Goal: Task Accomplishment & Management: Use online tool/utility

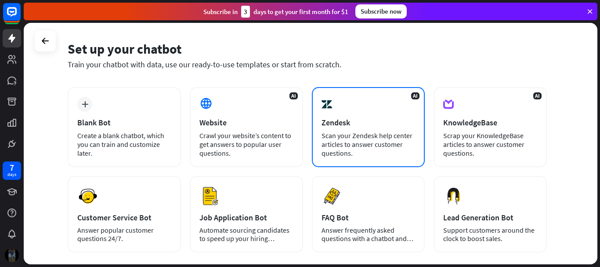
scroll to position [44, 0]
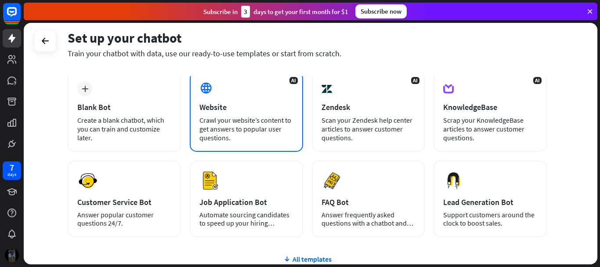
click at [234, 111] on div "Website" at bounding box center [246, 107] width 94 height 10
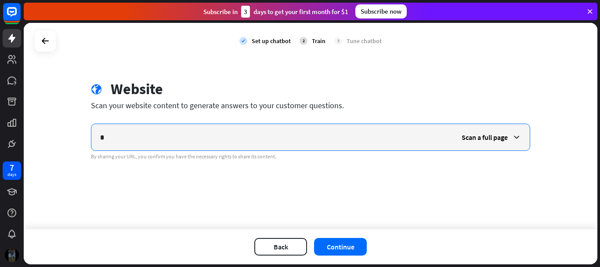
drag, startPoint x: 147, startPoint y: 131, endPoint x: 79, endPoint y: 122, distance: 68.3
click at [79, 122] on div "check Set up chatbot 2 Train 3 Tune chatbot globe Website Scan your website con…" at bounding box center [310, 126] width 573 height 206
paste input "**********"
type input "**********"
click at [501, 135] on span "Scan a full page" at bounding box center [485, 137] width 46 height 9
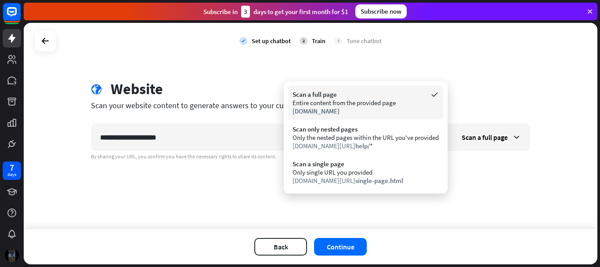
click at [337, 105] on div "Entire content from the provided page" at bounding box center [365, 102] width 146 height 8
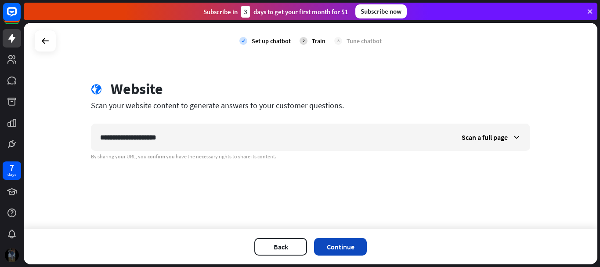
click at [335, 246] on button "Continue" at bounding box center [340, 247] width 53 height 18
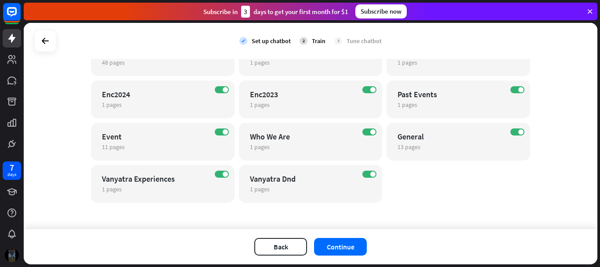
scroll to position [354, 0]
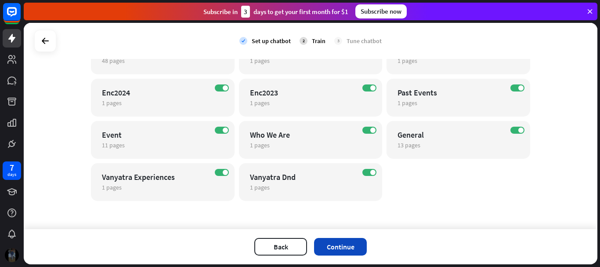
click at [356, 249] on button "Continue" at bounding box center [340, 247] width 53 height 18
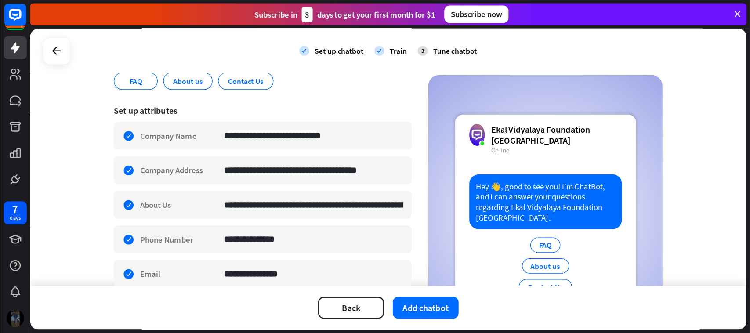
scroll to position [132, 0]
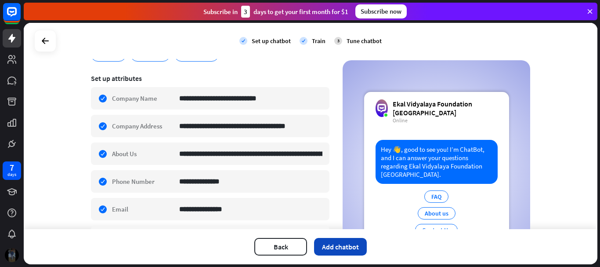
click at [335, 244] on button "Add chatbot" at bounding box center [340, 247] width 53 height 18
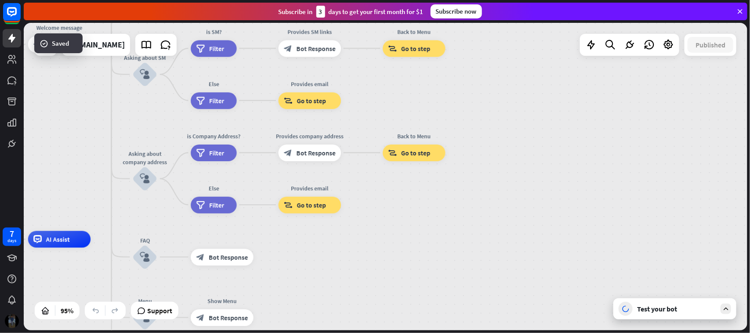
drag, startPoint x: 545, startPoint y: 191, endPoint x: 311, endPoint y: 288, distance: 253.2
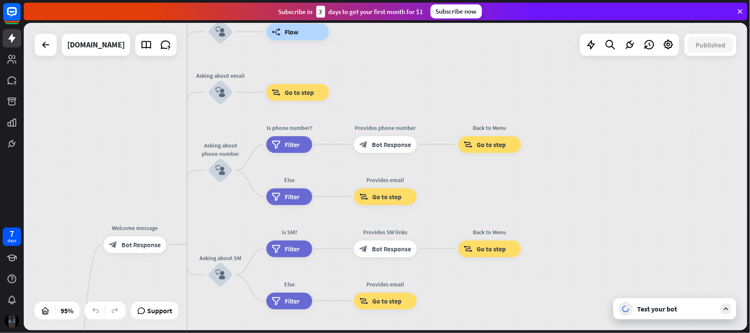
drag, startPoint x: 350, startPoint y: 119, endPoint x: 414, endPoint y: 225, distance: 124.3
click at [417, 266] on div "Edit name more_horiz Provides email block_goto Go to step" at bounding box center [385, 300] width 63 height 17
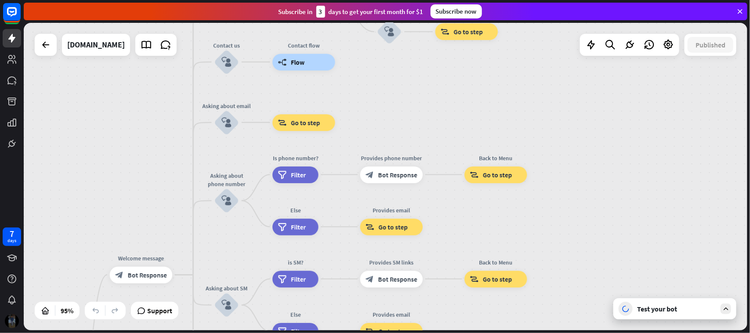
drag, startPoint x: 366, startPoint y: 61, endPoint x: 400, endPoint y: 213, distance: 156.3
click at [400, 212] on div "home_2 Start point Welcome message block_bot_response Bot Response About us blo…" at bounding box center [385, 176] width 723 height 307
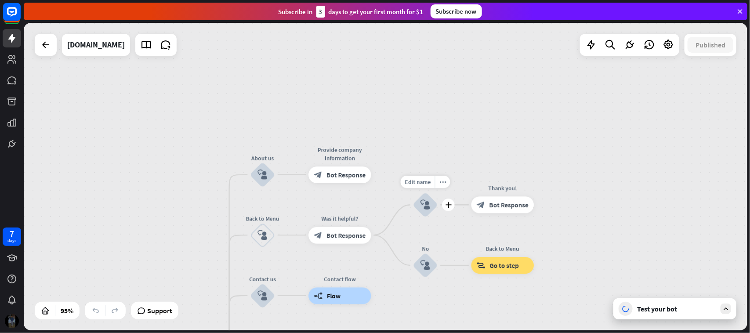
drag, startPoint x: 389, startPoint y: 111, endPoint x: 401, endPoint y: -67, distance: 178.3
click at [401, 0] on html "7 days close Product Help First steps Get started with ChatBot Help Center Foll…" at bounding box center [375, 166] width 750 height 333
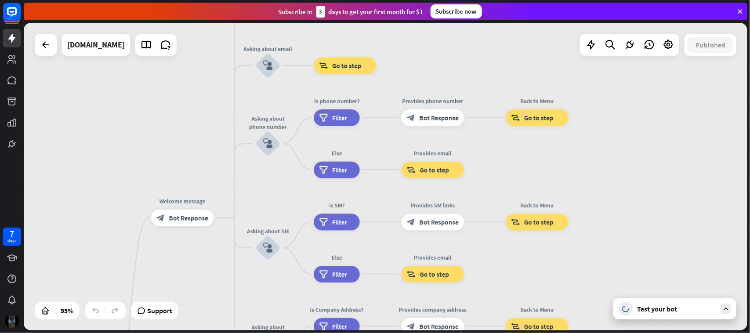
click at [599, 161] on div "home_2 Start point Welcome message block_bot_response Bot Response About us blo…" at bounding box center [385, 176] width 723 height 307
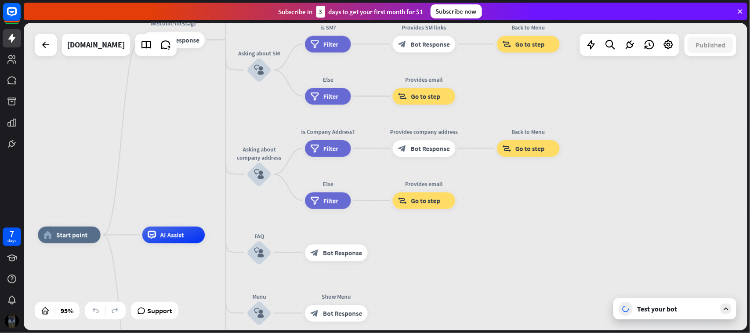
drag, startPoint x: 384, startPoint y: 204, endPoint x: 369, endPoint y: 40, distance: 165.4
click at [374, 9] on div "close Product Help First steps Get started with ChatBot Help Center Follow step…" at bounding box center [387, 166] width 726 height 333
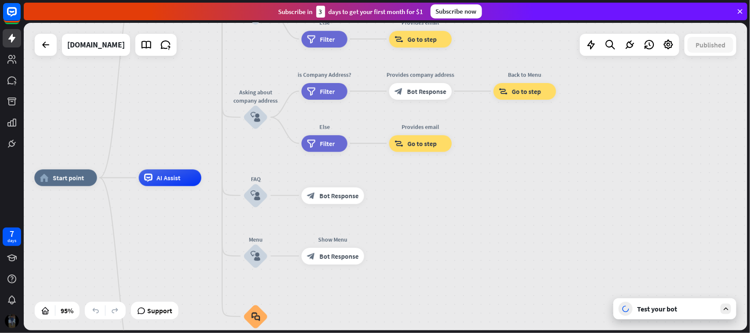
drag, startPoint x: 365, startPoint y: 169, endPoint x: 386, endPoint y: 61, distance: 110.8
click at [386, 47] on div "home_2 Start point Welcome message block_bot_response Bot Response About us blo…" at bounding box center [385, 176] width 723 height 307
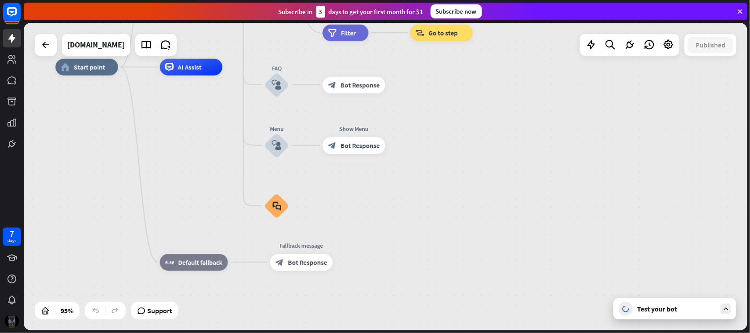
drag, startPoint x: 393, startPoint y: 207, endPoint x: 392, endPoint y: 234, distance: 26.8
click at [392, 234] on div "home_2 Start point Welcome message block_bot_response Bot Response About us blo…" at bounding box center [398, 213] width 687 height 292
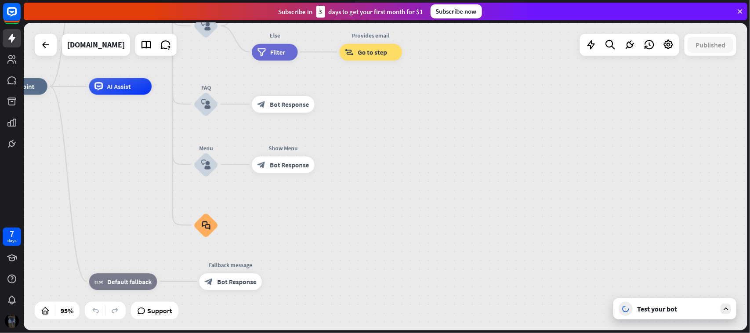
drag, startPoint x: 466, startPoint y: 148, endPoint x: 302, endPoint y: 234, distance: 185.4
click at [303, 228] on div "home_2 Start point Welcome message block_bot_response Bot Response About us blo…" at bounding box center [328, 233] width 687 height 292
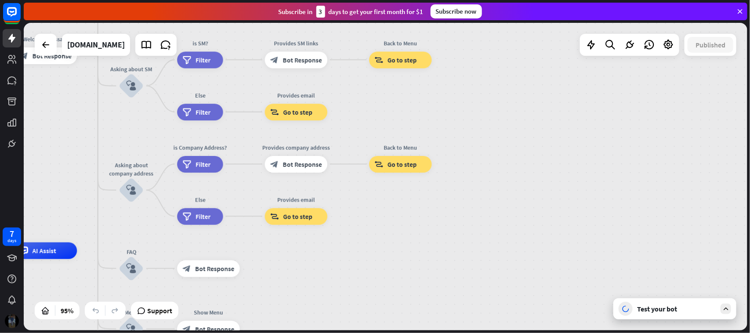
drag, startPoint x: 416, startPoint y: 152, endPoint x: 465, endPoint y: 260, distance: 119.1
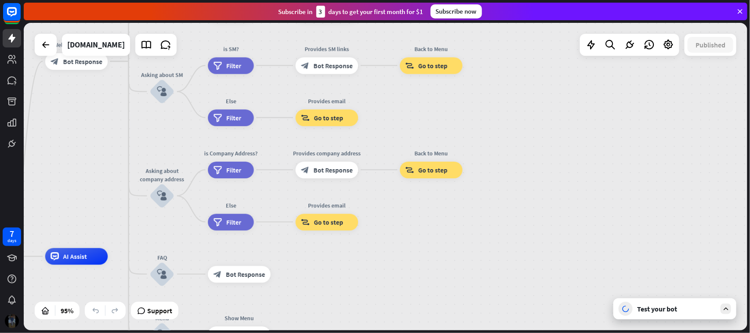
click at [599, 266] on div "Test your bot" at bounding box center [676, 308] width 79 height 9
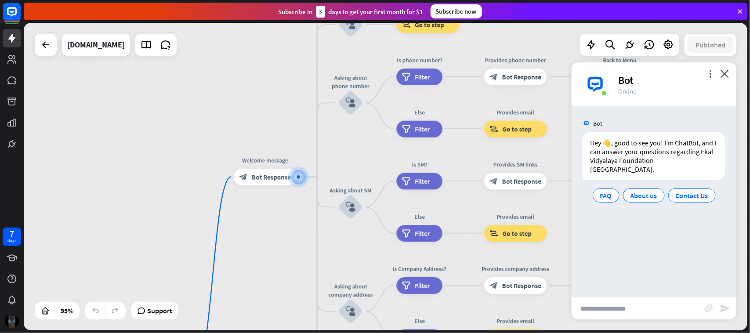
click at [599, 266] on input "text" at bounding box center [637, 308] width 133 height 22
type input "**********"
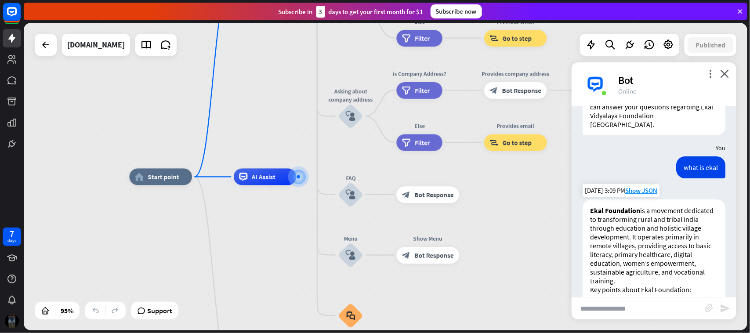
scroll to position [28, 0]
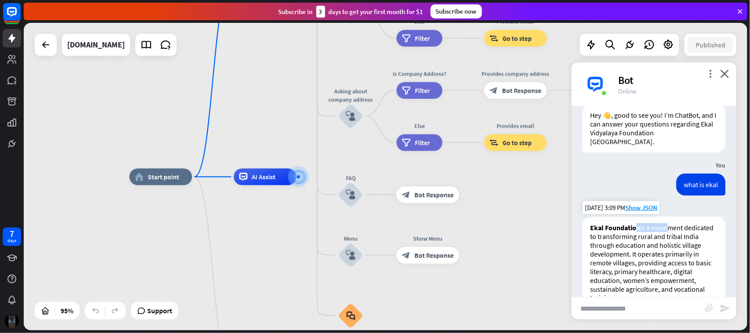
drag, startPoint x: 638, startPoint y: 225, endPoint x: 667, endPoint y: 222, distance: 29.1
drag, startPoint x: 638, startPoint y: 236, endPoint x: 675, endPoint y: 235, distance: 37.3
click at [599, 235] on p "Ekal Foundation is a movement dedicated to transforming rural and tribal India …" at bounding box center [654, 262] width 128 height 79
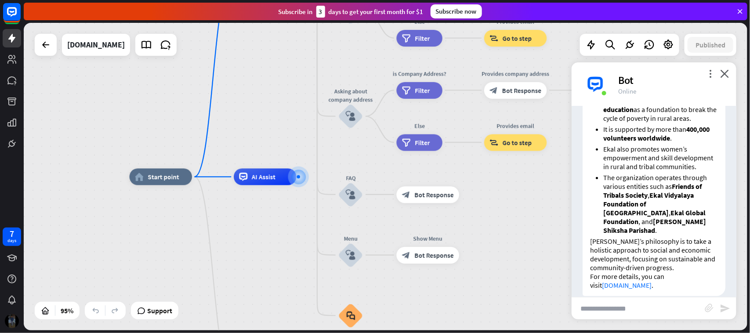
scroll to position [357, 0]
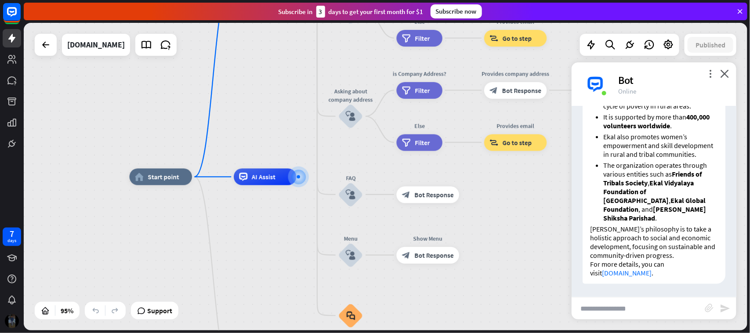
click at [599, 266] on input "text" at bounding box center [637, 308] width 133 height 22
type input "**********"
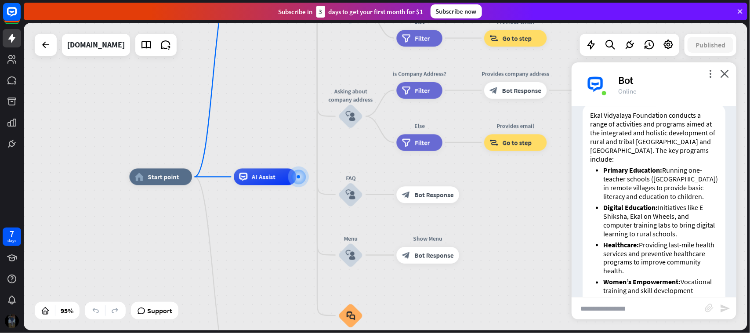
scroll to position [584, 0]
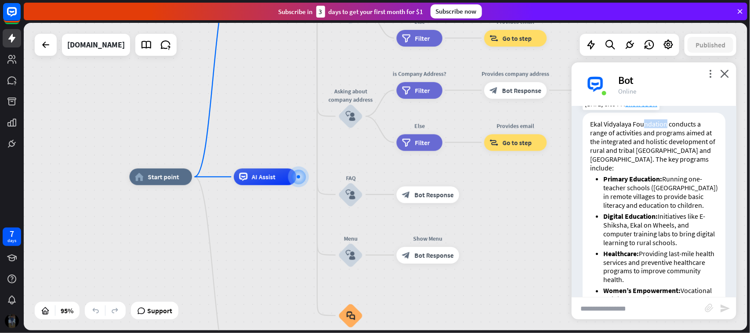
drag, startPoint x: 646, startPoint y: 130, endPoint x: 666, endPoint y: 130, distance: 19.8
click at [599, 130] on p "Ekal Vidyalaya Foundation conducts a range of activities and programs aimed at …" at bounding box center [654, 145] width 128 height 53
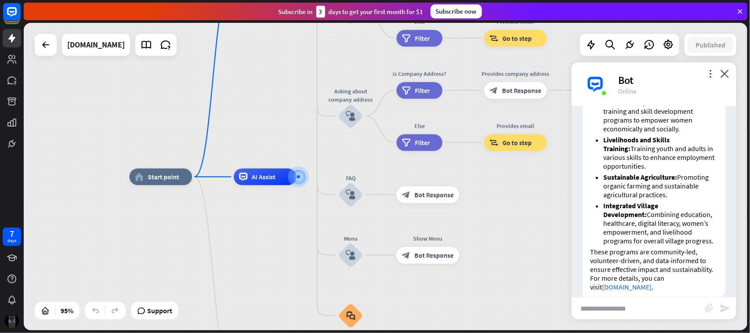
scroll to position [804, 0]
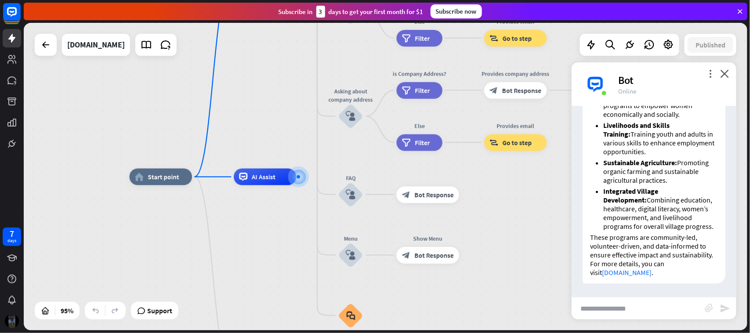
click at [599, 266] on input "text" at bounding box center [637, 308] width 133 height 22
type input "**********"
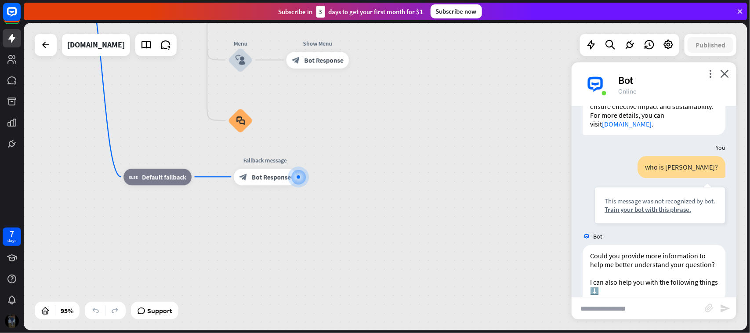
scroll to position [1003, 0]
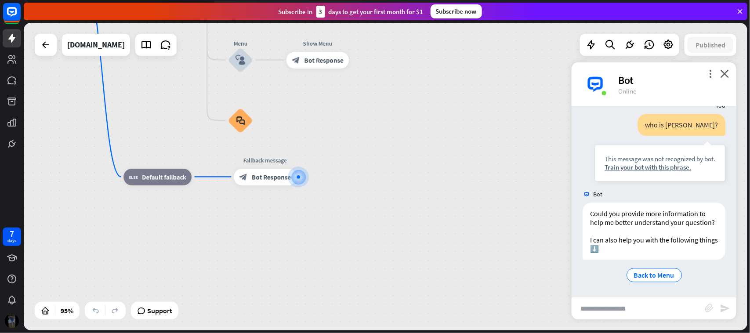
click at [599, 266] on input "text" at bounding box center [637, 308] width 133 height 22
paste input "**********"
click at [591, 266] on input "**********" at bounding box center [637, 308] width 133 height 22
type input "**********"
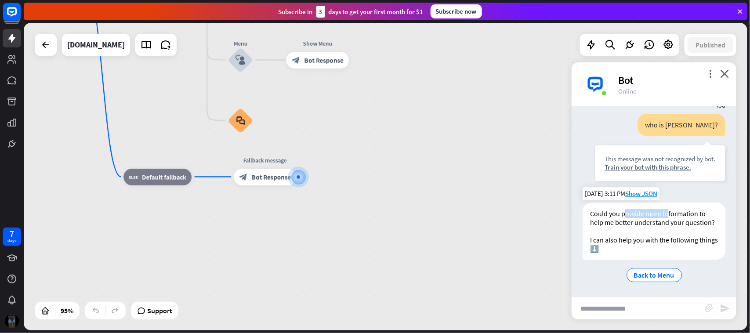
drag, startPoint x: 623, startPoint y: 206, endPoint x: 667, endPoint y: 204, distance: 44.8
click at [599, 204] on div "Could you provide more information to help me better understand your question? …" at bounding box center [653, 230] width 143 height 57
click at [599, 189] on span "Show JSON" at bounding box center [641, 193] width 32 height 8
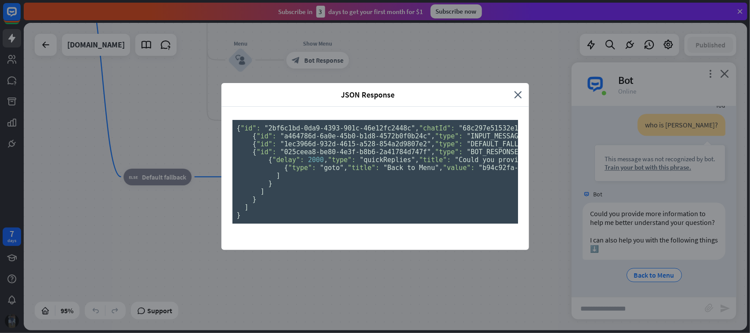
scroll to position [0, 0]
click at [514, 90] on icon "close" at bounding box center [518, 95] width 8 height 10
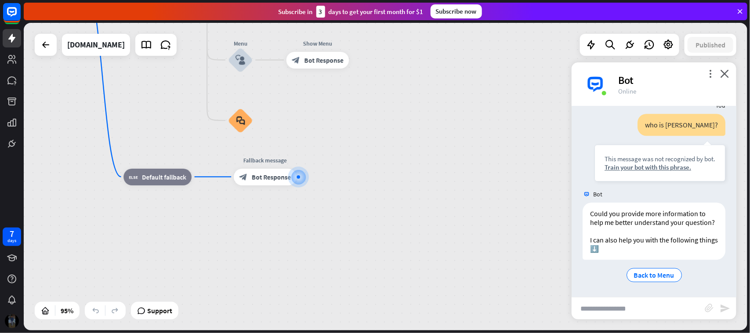
click at [599, 266] on input "text" at bounding box center [637, 308] width 133 height 22
type input "**********"
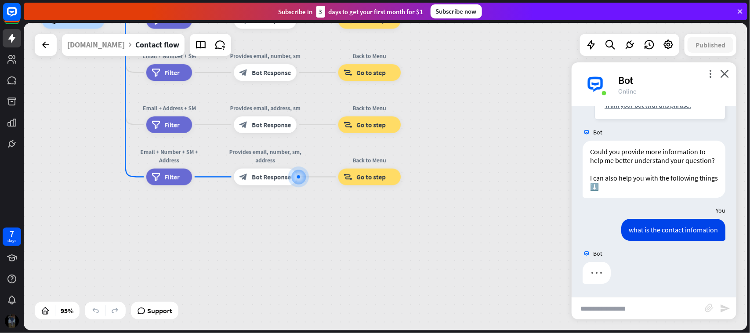
scroll to position [1241, 0]
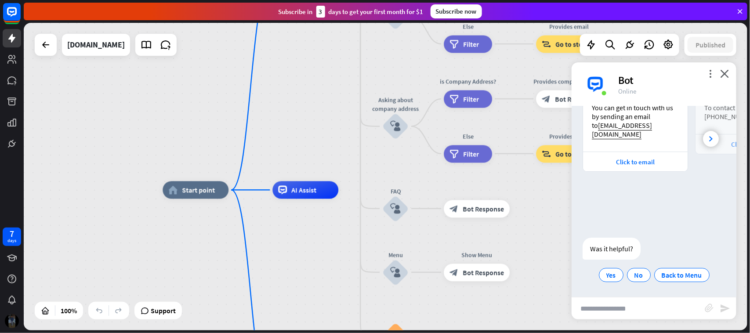
scroll to position [1428, 0]
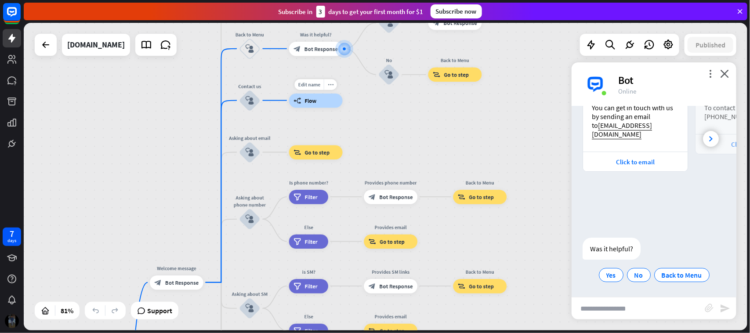
drag, startPoint x: 306, startPoint y: 261, endPoint x: 350, endPoint y: 108, distance: 159.1
click at [343, 108] on div "Edit name more_horiz Contact flow builder_tree Flow" at bounding box center [316, 100] width 54 height 14
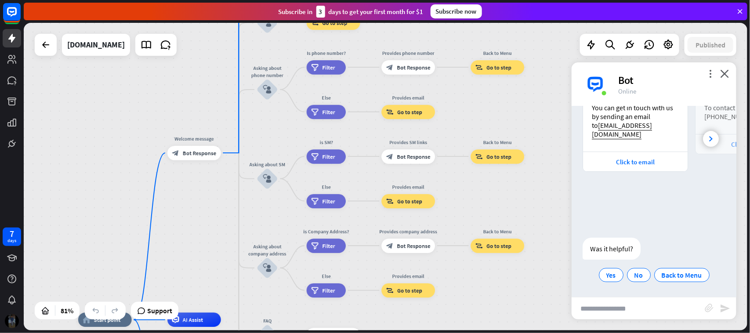
drag, startPoint x: 388, startPoint y: 126, endPoint x: 404, endPoint y: 7, distance: 120.6
click at [404, 7] on div "close Product Help First steps Get started with ChatBot Help Center Follow step…" at bounding box center [387, 166] width 726 height 333
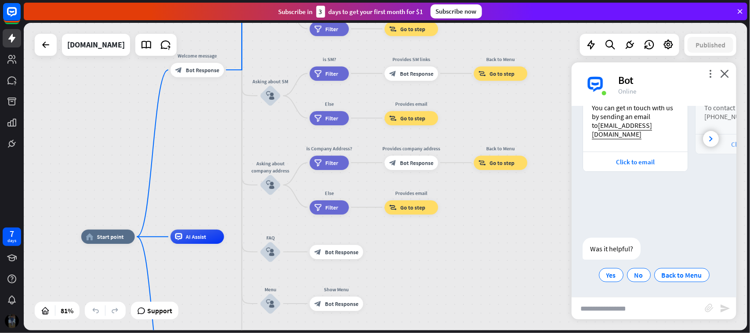
drag, startPoint x: 365, startPoint y: 204, endPoint x: 356, endPoint y: 141, distance: 64.3
click at [367, 127] on div "home_2 Start point Welcome message block_bot_response Bot Response About us blo…" at bounding box center [385, 176] width 723 height 307
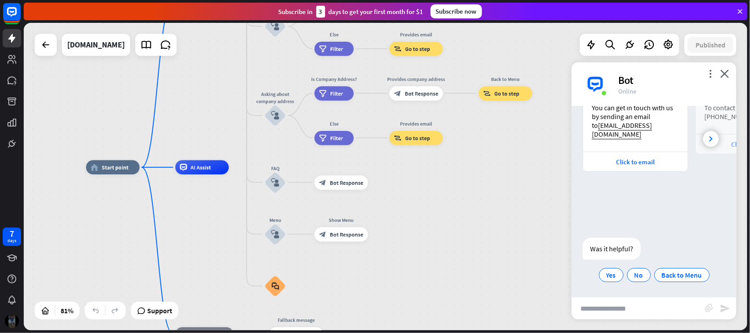
drag, startPoint x: 379, startPoint y: 252, endPoint x: 382, endPoint y: 154, distance: 98.0
click at [382, 167] on div "home_2 Start point Welcome message block_bot_response Bot Response About us blo…" at bounding box center [380, 292] width 588 height 250
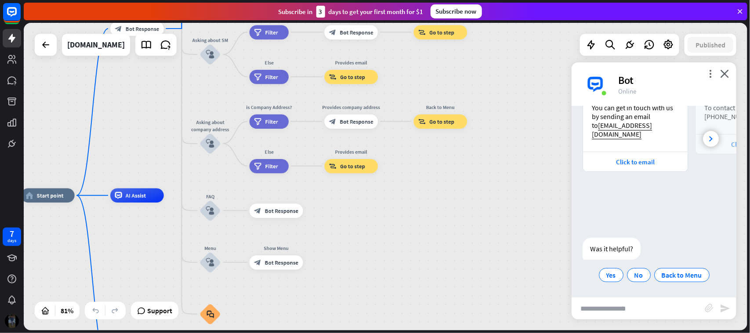
drag, startPoint x: 383, startPoint y: 238, endPoint x: 320, endPoint y: 299, distance: 87.3
click at [320, 266] on div "home_2 Start point Welcome message block_bot_response Bot Response About us blo…" at bounding box center [315, 320] width 588 height 250
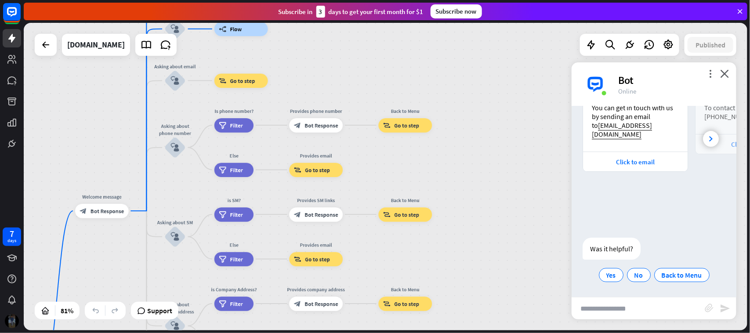
drag, startPoint x: 488, startPoint y: 69, endPoint x: 453, endPoint y: 260, distance: 193.8
click at [453, 260] on div "home_2 Start point Welcome message block_bot_response Bot Response About us blo…" at bounding box center [385, 176] width 723 height 307
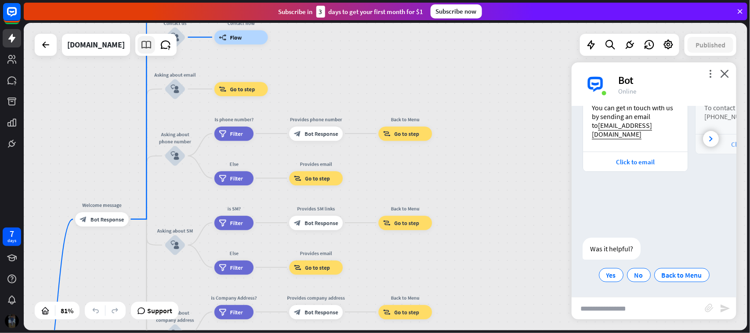
click at [141, 43] on icon at bounding box center [146, 44] width 11 height 11
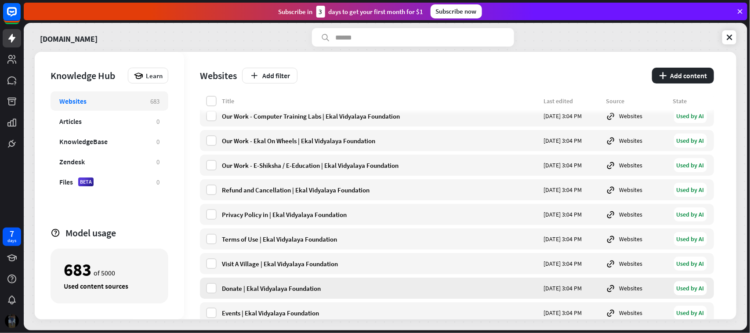
scroll to position [1317, 0]
